Goal: Use online tool/utility: Utilize a website feature to perform a specific function

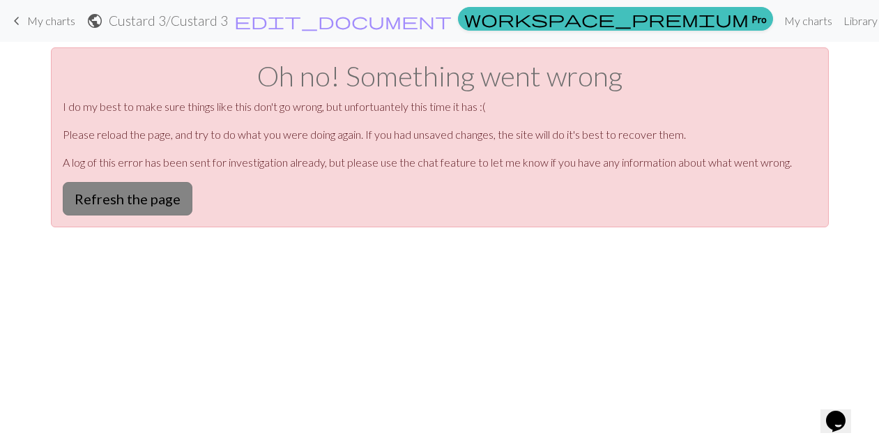
click at [120, 202] on button "Refresh the page" at bounding box center [128, 198] width 130 height 33
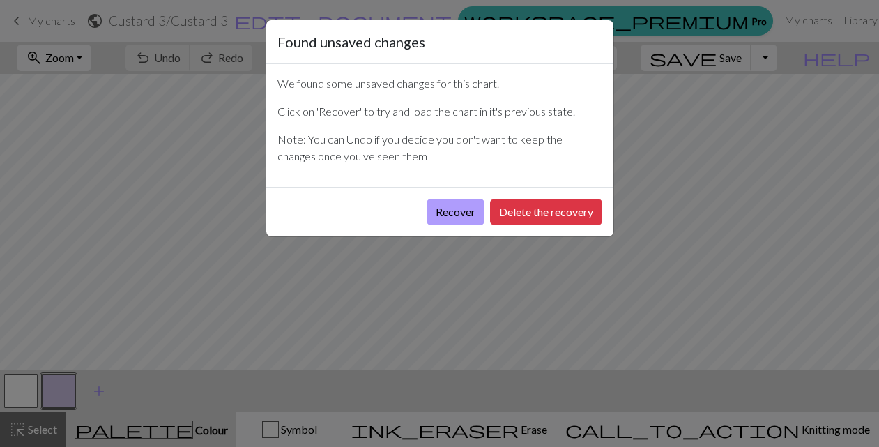
click at [447, 208] on button "Recover" at bounding box center [456, 212] width 58 height 26
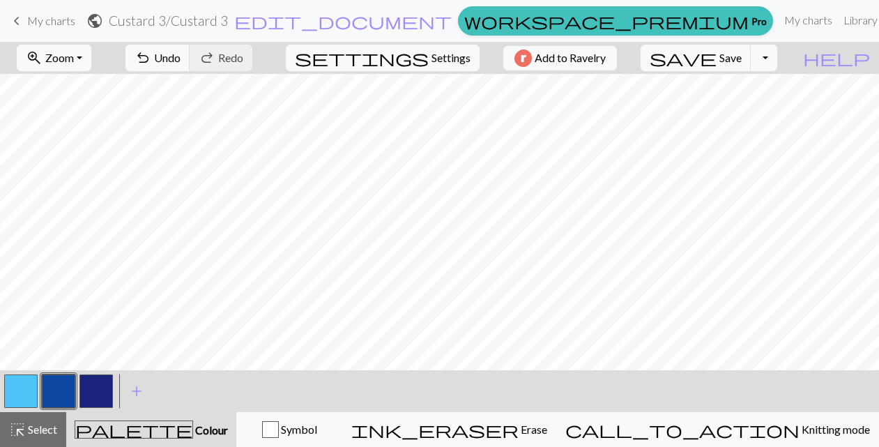
scroll to position [0, 531]
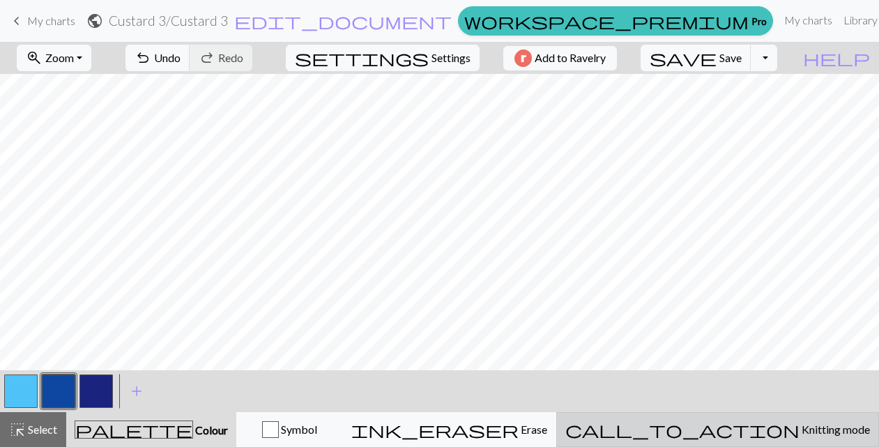
click at [801, 426] on span "Knitting mode" at bounding box center [834, 428] width 70 height 13
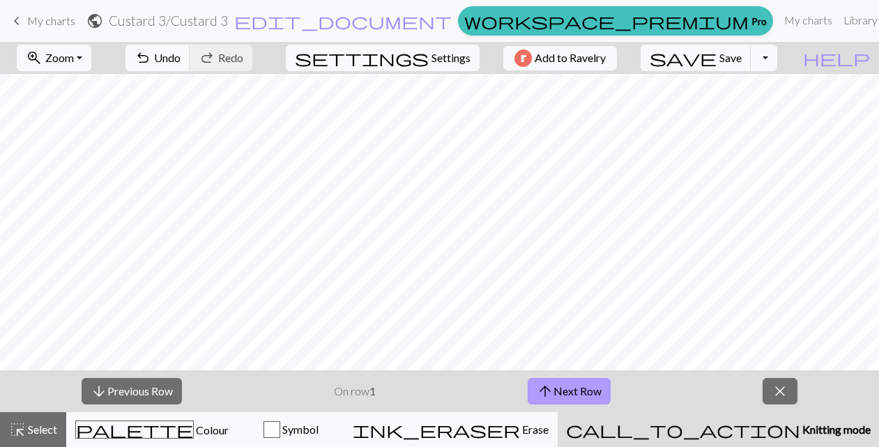
click at [592, 389] on button "arrow_upward Next Row" at bounding box center [569, 391] width 83 height 26
click at [800, 425] on span "Knitting mode" at bounding box center [835, 428] width 70 height 13
click at [800, 431] on span "Knitting mode" at bounding box center [835, 428] width 70 height 13
click at [782, 395] on span "close" at bounding box center [780, 391] width 17 height 20
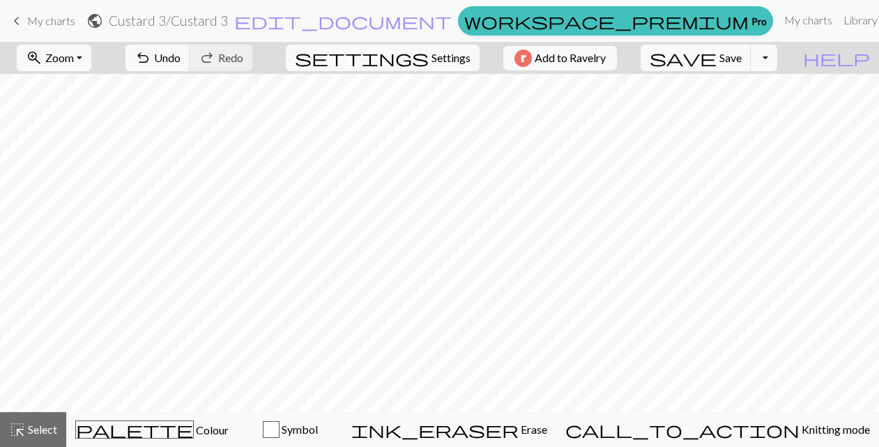
scroll to position [0, 0]
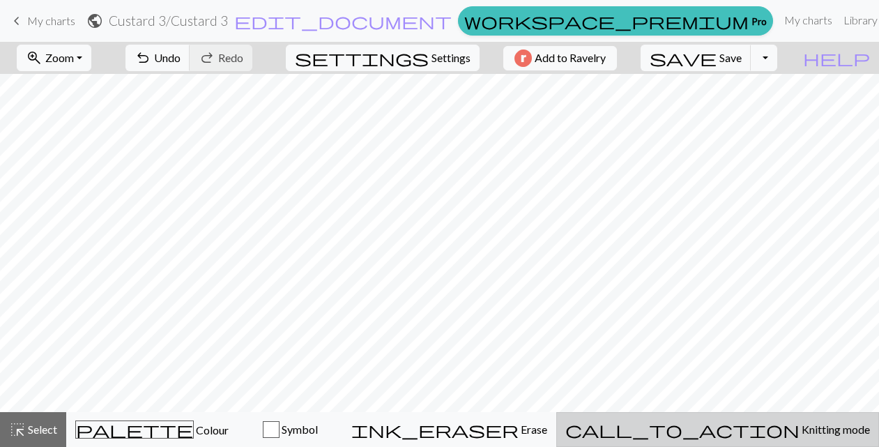
click at [799, 431] on span "Knitting mode" at bounding box center [834, 428] width 70 height 13
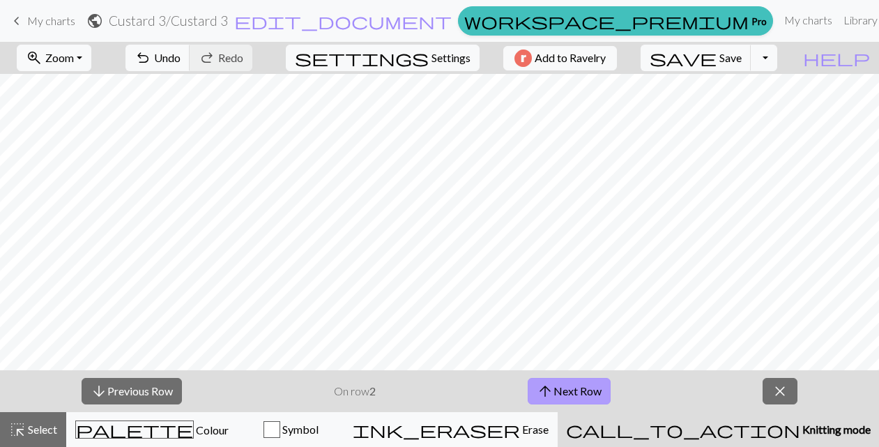
click at [588, 388] on button "arrow_upward Next Row" at bounding box center [569, 391] width 83 height 26
click at [578, 388] on button "arrow_upward Next Row" at bounding box center [569, 391] width 83 height 26
click at [579, 389] on button "arrow_upward Next Row" at bounding box center [569, 391] width 83 height 26
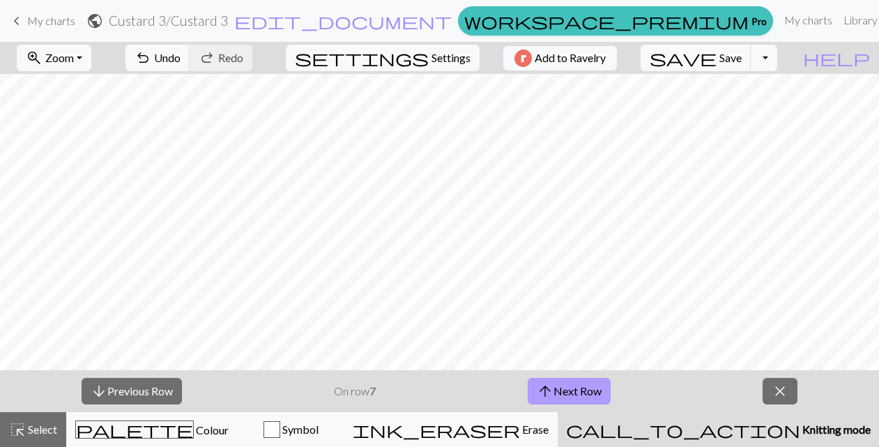
click at [579, 389] on button "arrow_upward Next Row" at bounding box center [569, 391] width 83 height 26
